Goal: Find contact information: Find contact information

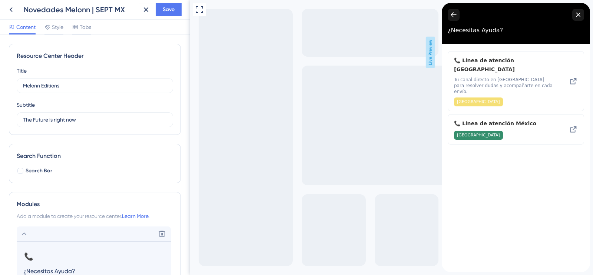
scroll to position [261, 0]
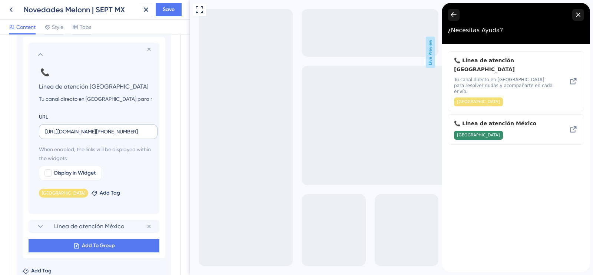
drag, startPoint x: 44, startPoint y: 132, endPoint x: 157, endPoint y: 127, distance: 113.5
click at [157, 127] on label "[URL][DOMAIN_NAME][PHONE_NUMBER]" at bounding box center [98, 131] width 119 height 15
click at [150, 130] on input "[URL][DOMAIN_NAME][PHONE_NUMBER]" at bounding box center [98, 132] width 106 height 8
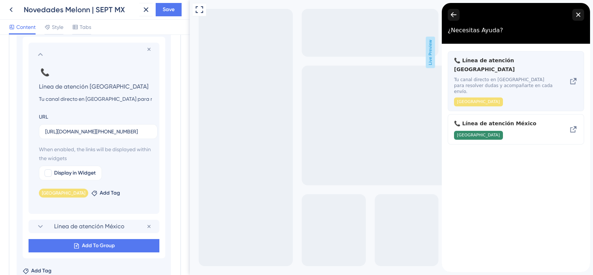
click at [545, 81] on div "📞 Línea de atención Colombia Tu canal directo en [GEOGRAPHIC_DATA] para resolve…" at bounding box center [503, 81] width 99 height 50
click at [575, 77] on icon at bounding box center [573, 81] width 9 height 9
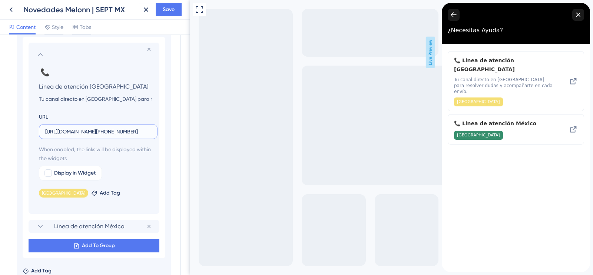
click at [86, 128] on input "[URL][DOMAIN_NAME][PHONE_NUMBER]" at bounding box center [98, 132] width 106 height 8
click at [43, 132] on label "[URL][DOMAIN_NAME][PHONE_NUMBER]" at bounding box center [98, 131] width 119 height 15
click at [45, 132] on input "[URL][DOMAIN_NAME][PHONE_NUMBER]" at bounding box center [98, 132] width 106 height 8
drag, startPoint x: 43, startPoint y: 132, endPoint x: 163, endPoint y: 136, distance: 120.2
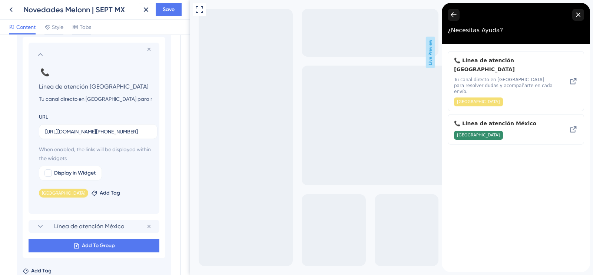
click at [163, 136] on div "Remove from group 📞 Change emoji Remove emoji Línea de atención Colombia Tu can…" at bounding box center [94, 148] width 143 height 222
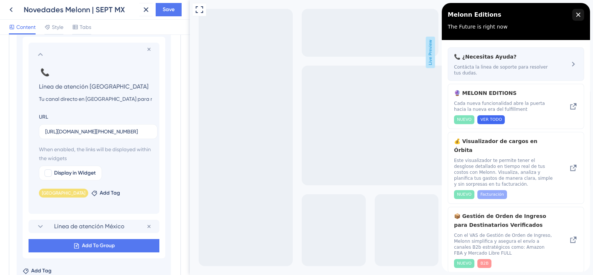
click at [536, 59] on div "📞 ¿Necesitas Ayuda?" at bounding box center [503, 56] width 99 height 9
